Goal: Obtain resource: Obtain resource

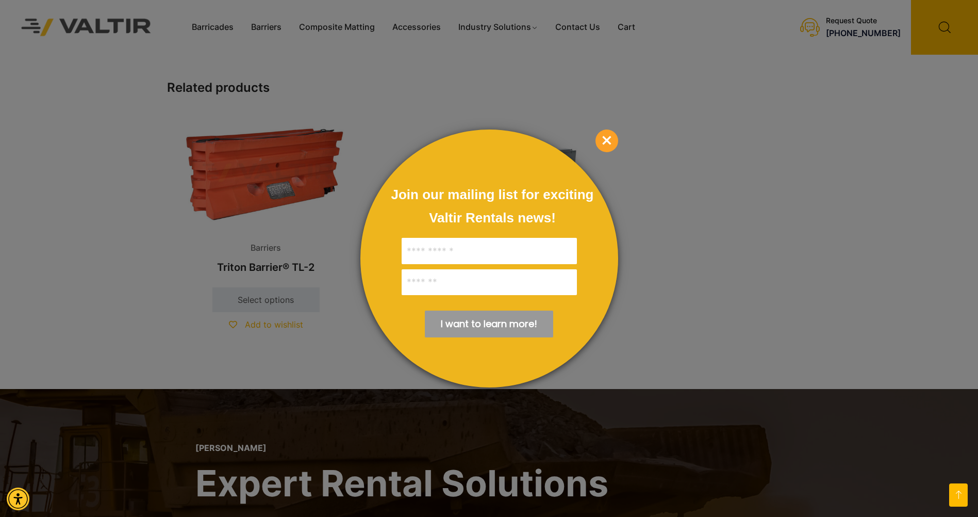
scroll to position [928, 0]
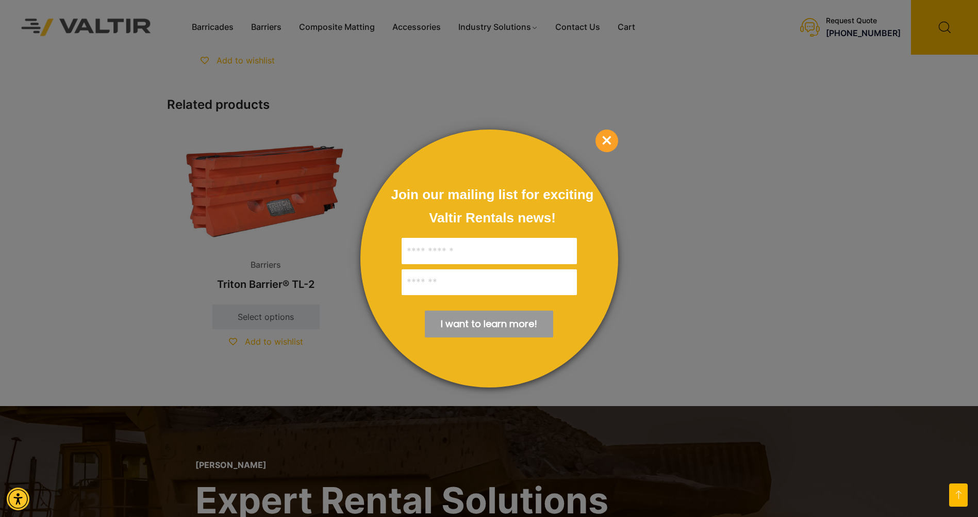
click at [608, 148] on span "×" at bounding box center [607, 140] width 23 height 23
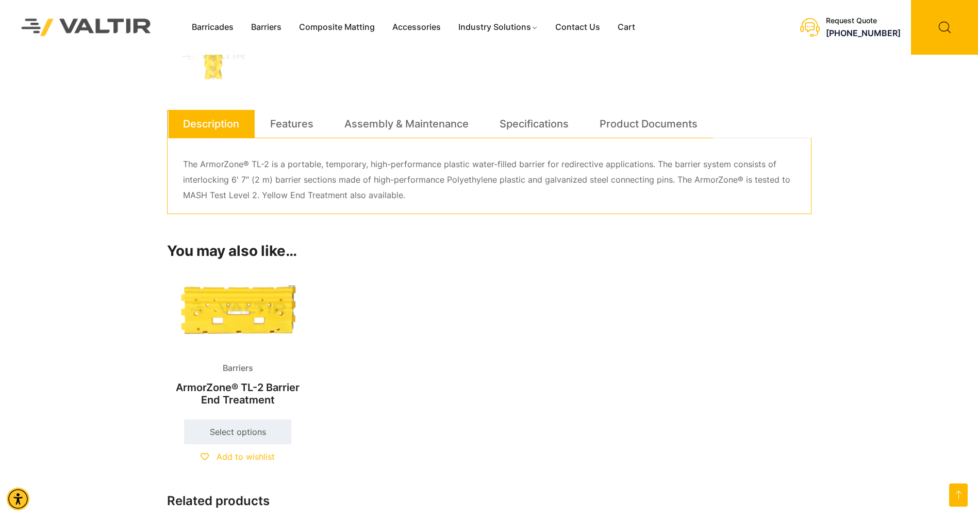
scroll to position [516, 0]
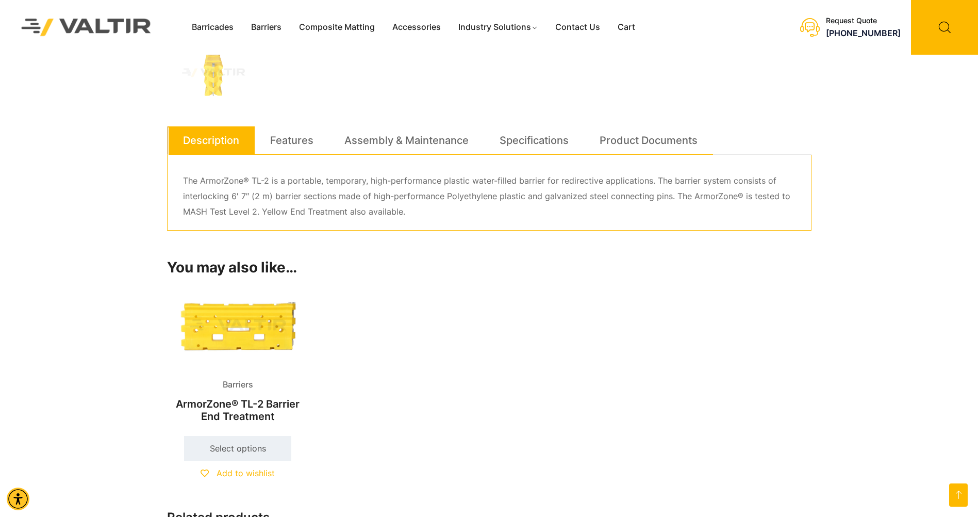
click at [248, 441] on link "Select options" at bounding box center [237, 448] width 107 height 25
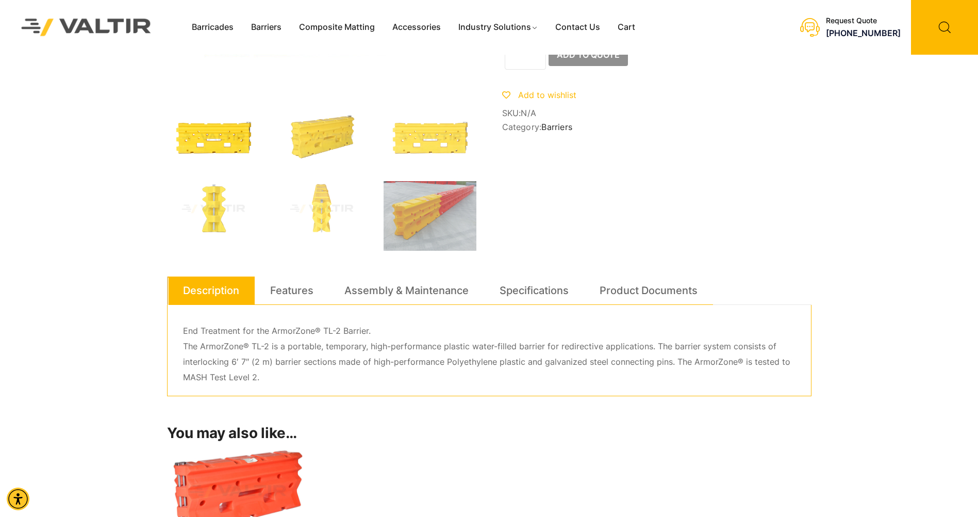
scroll to position [155, 0]
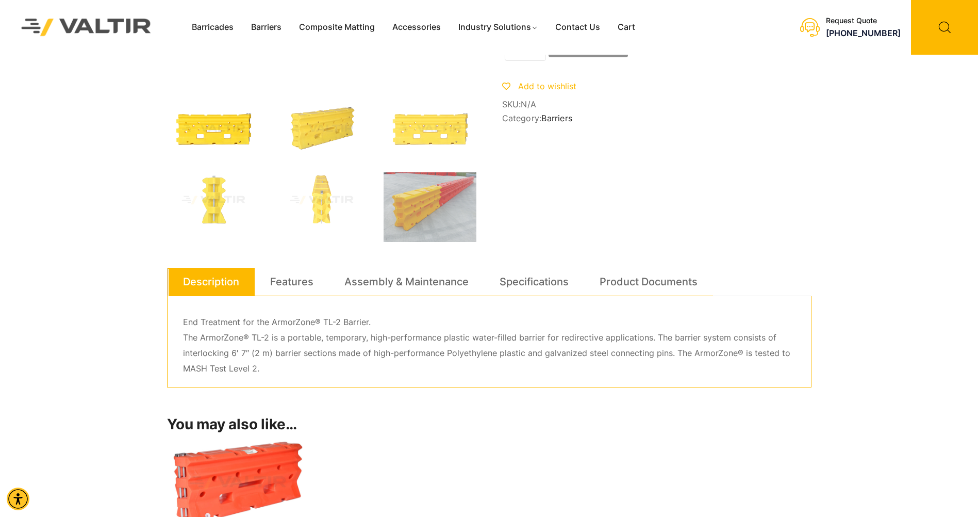
click at [543, 274] on link "Specifications" at bounding box center [534, 282] width 69 height 28
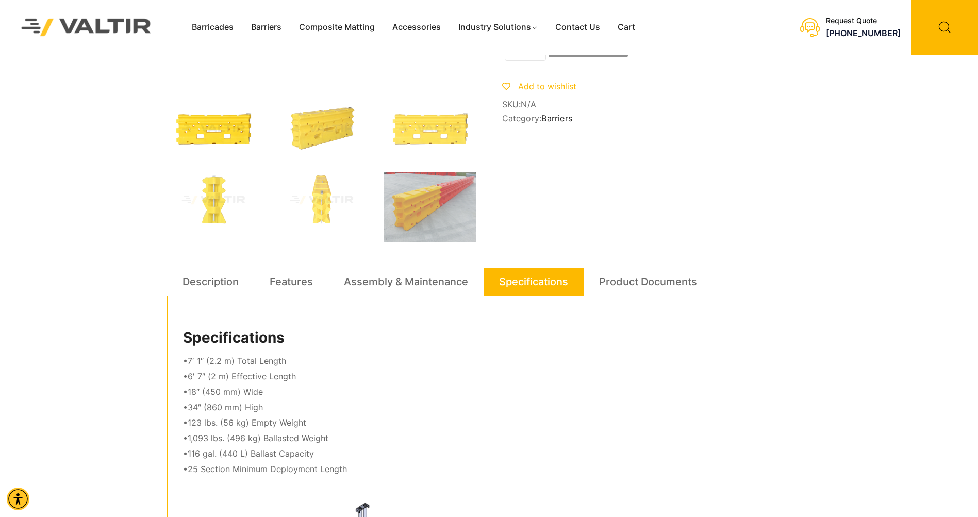
click at [626, 276] on link "Product Documents" at bounding box center [648, 282] width 98 height 28
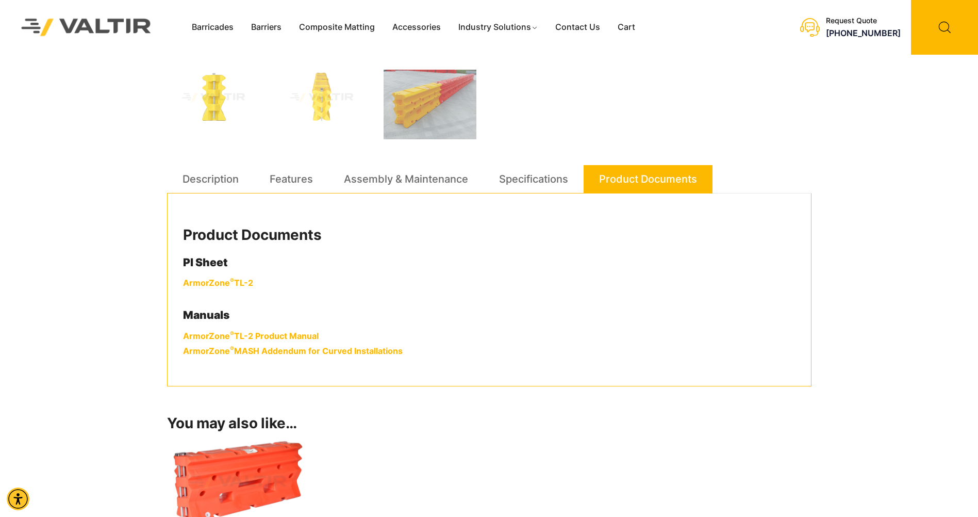
scroll to position [258, 0]
click at [261, 334] on link "ArmorZone ® TL-2 Product Manual" at bounding box center [251, 335] width 136 height 10
